Goal: Communication & Community: Answer question/provide support

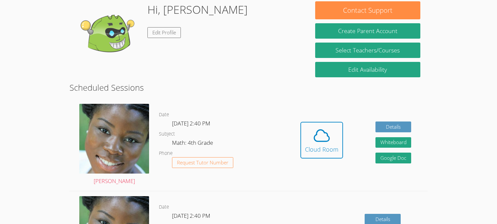
scroll to position [97, 0]
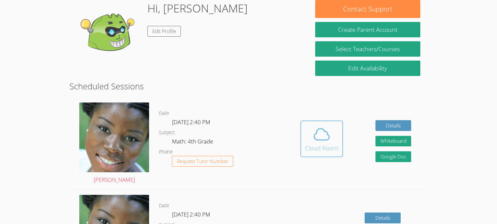
click at [323, 148] on div "Cloud Room" at bounding box center [321, 148] width 33 height 9
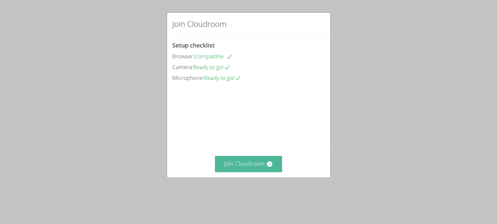
click at [251, 172] on button "Join Cloudroom" at bounding box center [248, 164] width 67 height 16
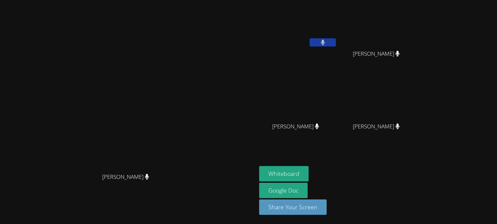
click at [325, 42] on icon at bounding box center [323, 43] width 4 height 6
click at [309, 174] on button "Whiteboard" at bounding box center [284, 173] width 50 height 15
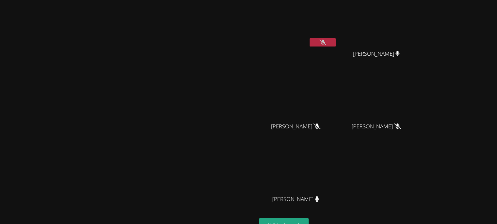
click at [336, 45] on button at bounding box center [323, 42] width 26 height 8
click at [336, 43] on button at bounding box center [323, 42] width 26 height 8
click at [336, 39] on button at bounding box center [323, 42] width 26 height 8
click at [336, 46] on button at bounding box center [323, 42] width 26 height 8
click at [418, 70] on div "JOEL VENZOR" at bounding box center [379, 60] width 78 height 26
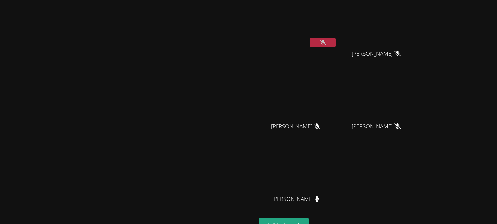
click at [245, 22] on div "[PERSON_NAME]" at bounding box center [128, 138] width 251 height 271
click at [336, 45] on button at bounding box center [323, 42] width 26 height 8
click at [336, 46] on button at bounding box center [323, 42] width 26 height 8
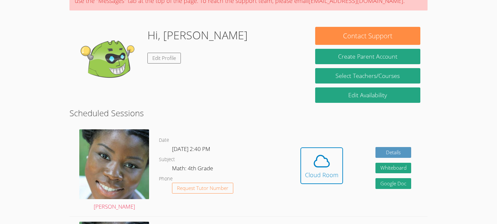
scroll to position [68, 0]
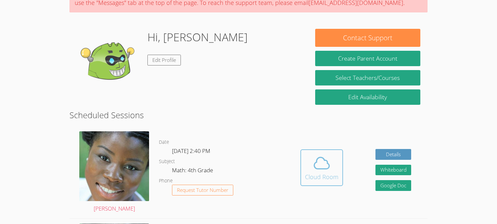
click at [326, 176] on div "Cloud Room" at bounding box center [321, 176] width 33 height 9
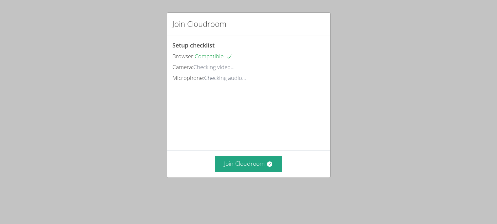
click at [285, 165] on div "Join Cloudroom" at bounding box center [248, 163] width 163 height 27
click at [274, 172] on button "Join Cloudroom" at bounding box center [248, 164] width 67 height 16
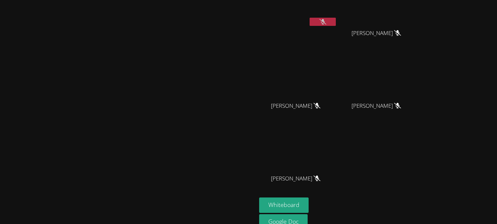
scroll to position [52, 0]
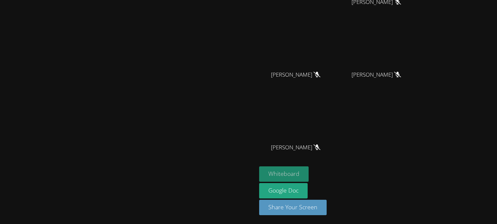
click at [309, 180] on button "Whiteboard" at bounding box center [284, 174] width 50 height 15
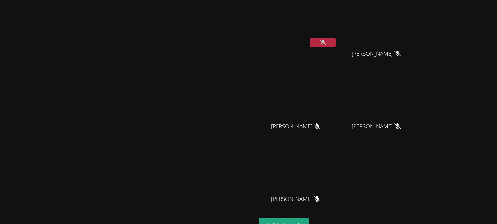
click at [337, 46] on video at bounding box center [298, 25] width 78 height 44
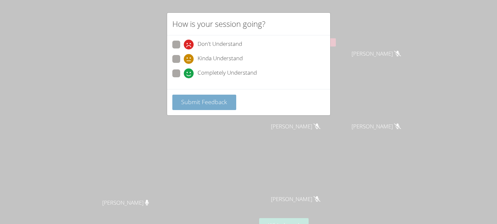
click at [203, 104] on span "Submit Feedback" at bounding box center [204, 102] width 46 height 8
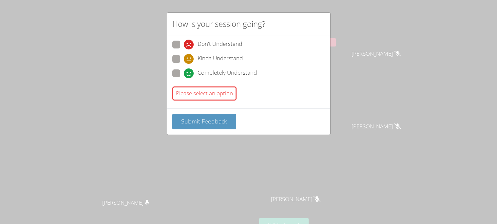
click at [183, 74] on label "Completely Understand" at bounding box center [214, 73] width 85 height 9
click at [184, 74] on input "Completely Understand" at bounding box center [187, 72] width 6 height 6
radio input "true"
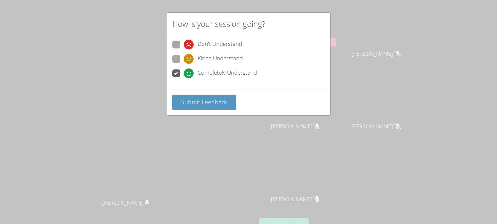
click at [198, 106] on button "Submit Feedback" at bounding box center [204, 102] width 64 height 15
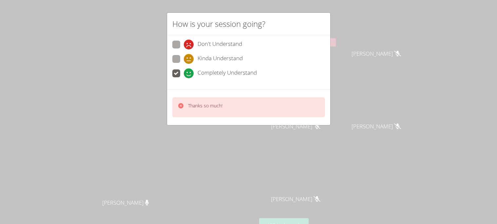
click at [431, 178] on div "How is your session going? Don't Understand Kinda Understand Completely Underst…" at bounding box center [248, 112] width 497 height 224
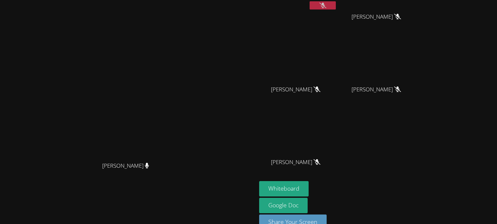
scroll to position [33, 0]
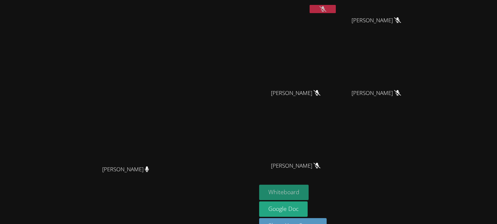
click at [309, 194] on button "Whiteboard" at bounding box center [284, 192] width 50 height 15
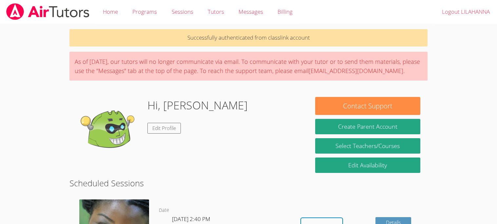
scroll to position [80, 0]
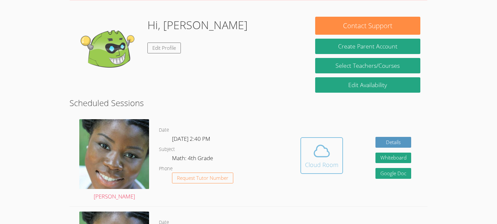
click at [311, 160] on div "Cloud Room" at bounding box center [321, 164] width 33 height 9
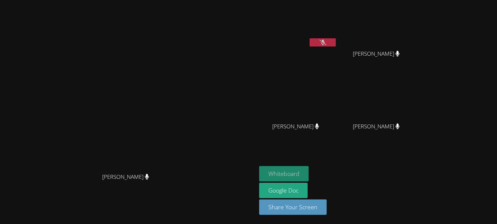
click at [309, 174] on button "Whiteboard" at bounding box center [284, 173] width 50 height 15
